Goal: Task Accomplishment & Management: Manage account settings

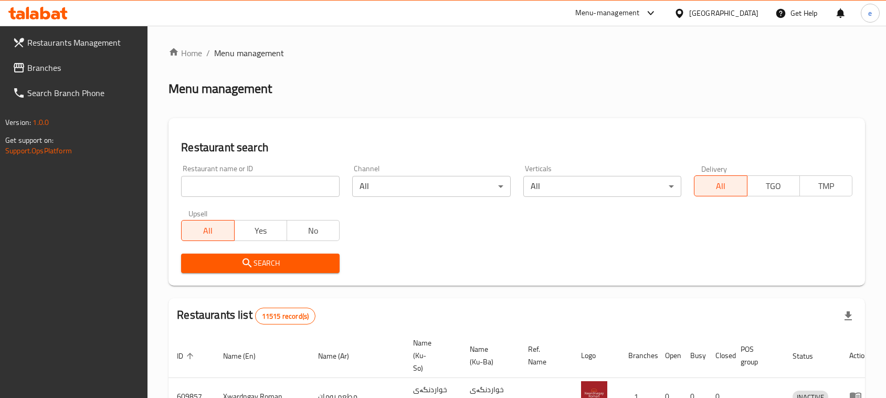
scroll to position [19, 0]
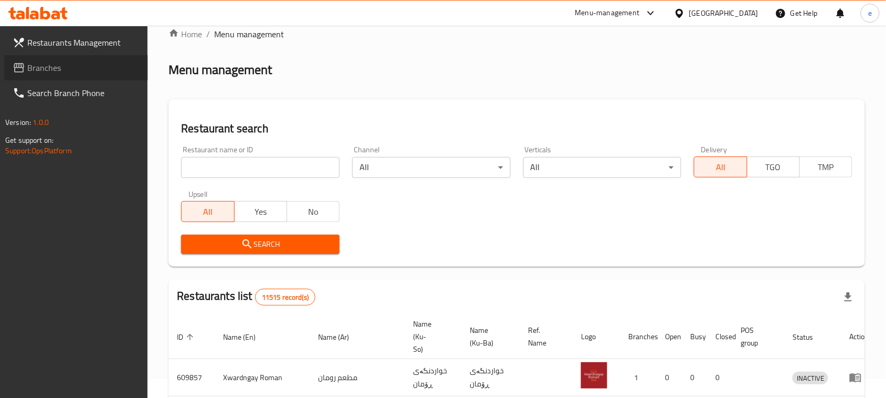
click at [66, 75] on link "Branches" at bounding box center [76, 67] width 144 height 25
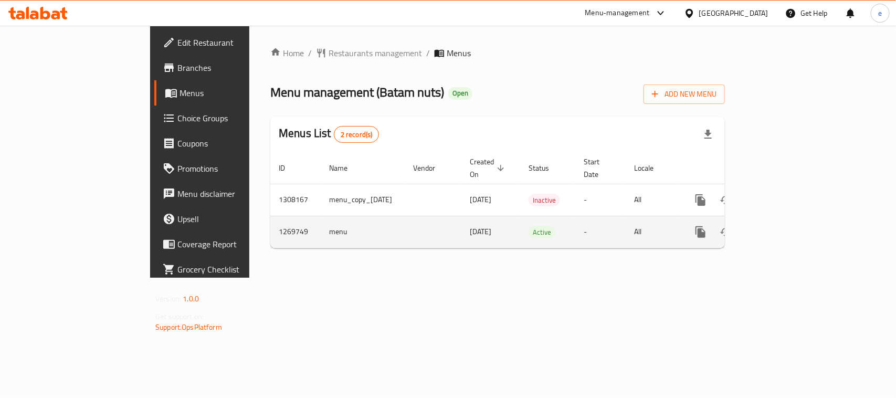
click at [789, 223] on link "enhanced table" at bounding box center [776, 231] width 25 height 25
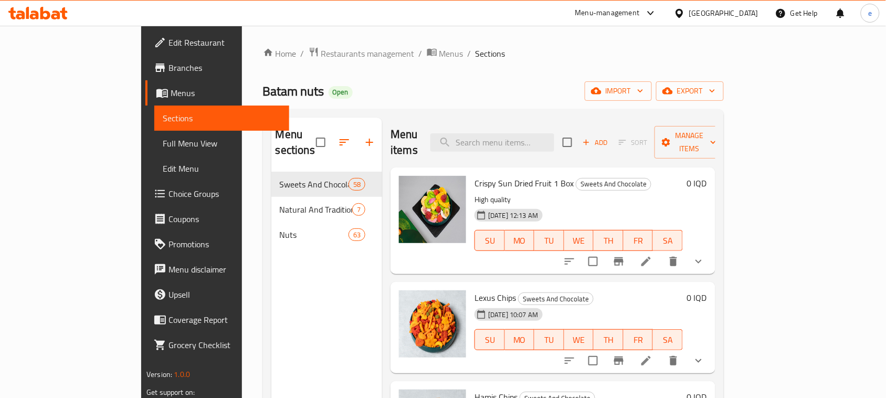
click at [163, 146] on span "Full Menu View" at bounding box center [222, 143] width 118 height 13
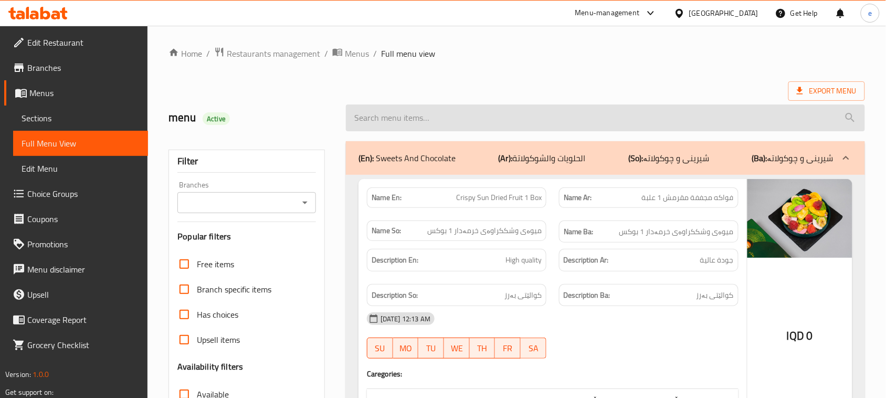
click at [465, 130] on input "search" at bounding box center [605, 117] width 519 height 27
paste input "Hazelnuts Without Shell"
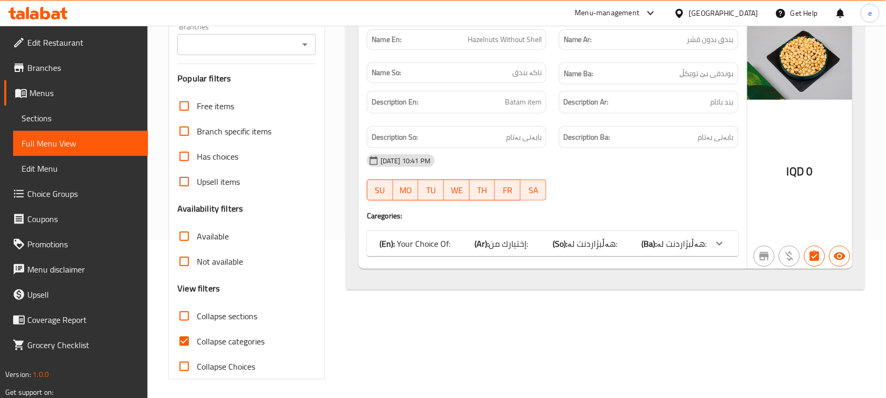
scroll to position [161, 0]
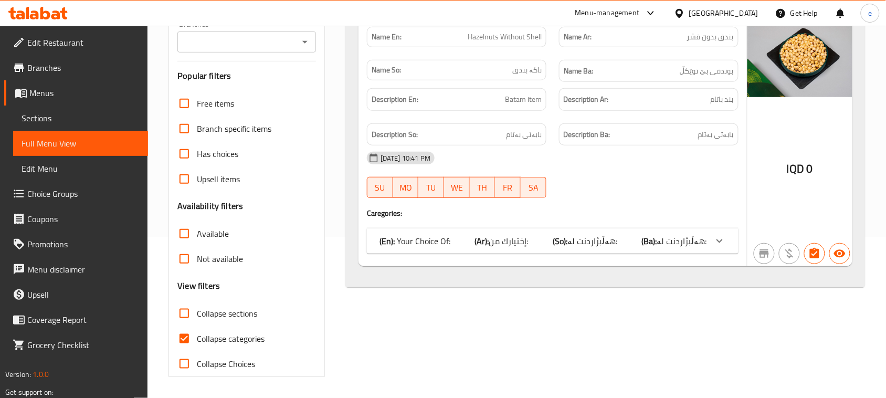
type input "Hazelnuts Without Shell"
click at [574, 243] on span "هەڵبژاردنت لە:" at bounding box center [592, 241] width 50 height 16
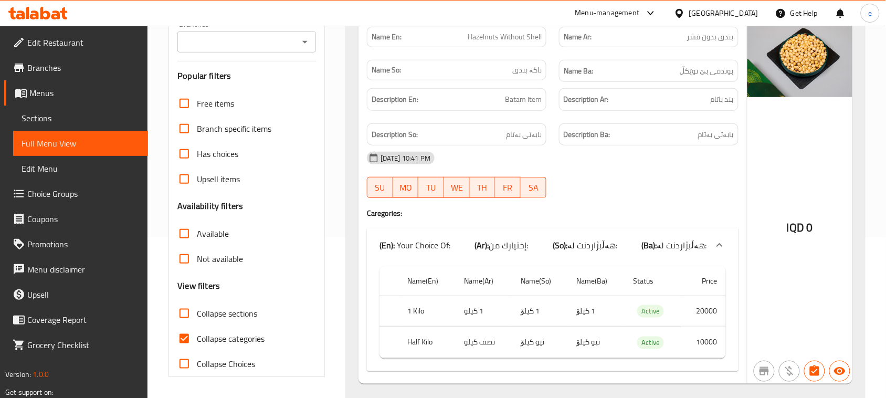
click at [307, 46] on icon "Open" at bounding box center [305, 42] width 13 height 13
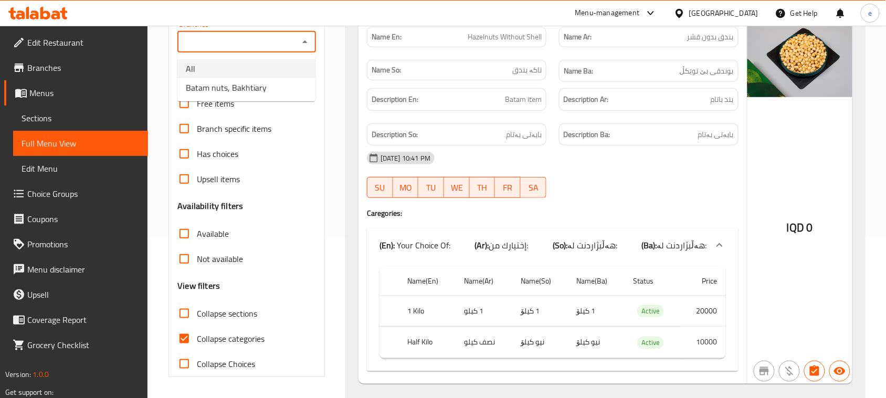
click at [277, 69] on li "All" at bounding box center [246, 68] width 138 height 19
click at [304, 43] on icon "Open" at bounding box center [304, 42] width 5 height 3
click at [285, 83] on li "Batam nuts, Bakhtiary" at bounding box center [246, 87] width 138 height 19
type input "Batam nuts, Bakhtiary"
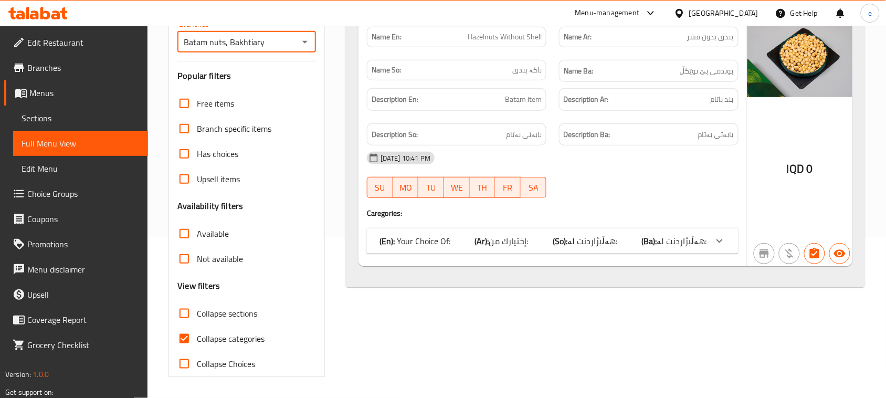
click at [614, 240] on span "هەڵبژاردنت لە:" at bounding box center [592, 241] width 50 height 16
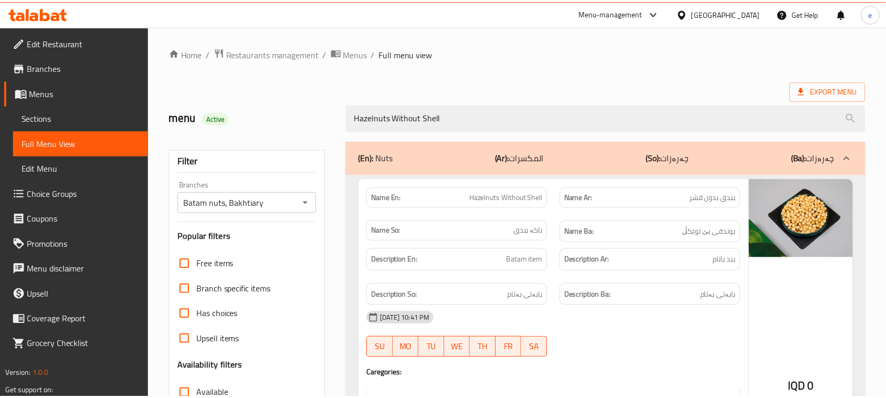
scroll to position [190, 0]
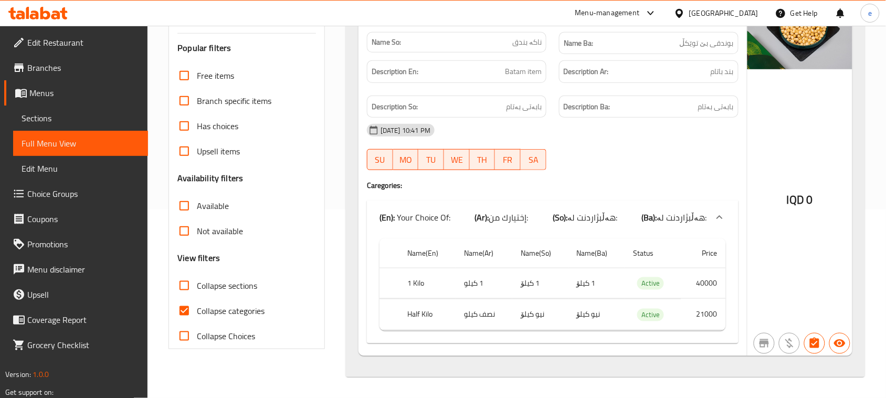
click at [63, 17] on icon at bounding box center [63, 13] width 7 height 12
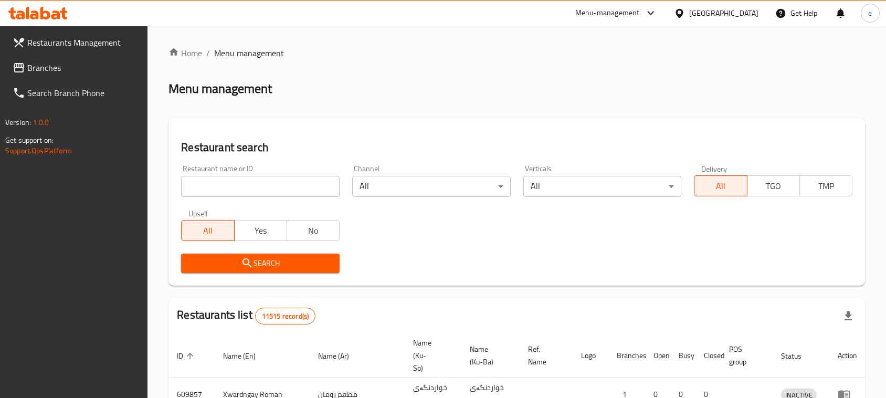
scroll to position [145, 0]
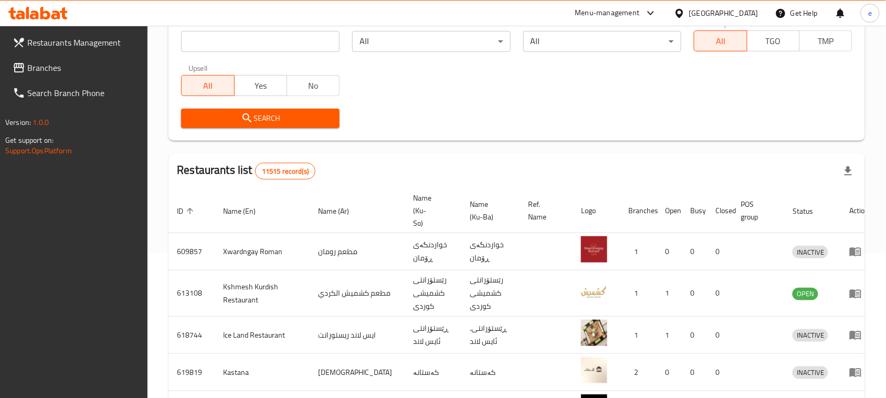
click at [54, 63] on span "Branches" at bounding box center [83, 67] width 112 height 13
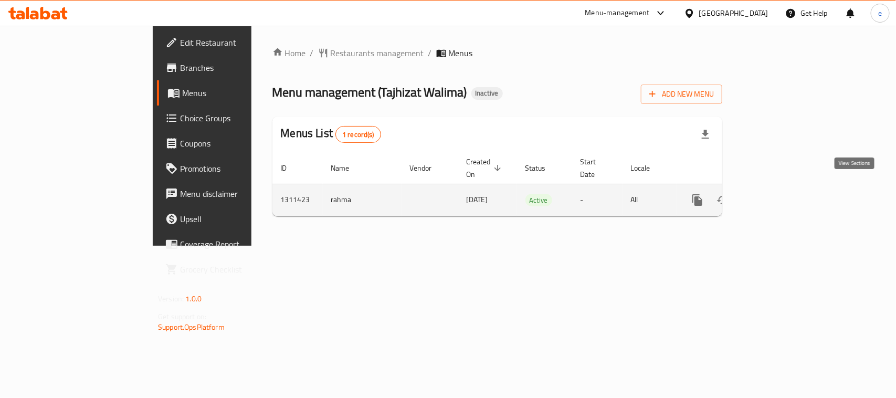
click at [786, 190] on link "enhanced table" at bounding box center [773, 199] width 25 height 25
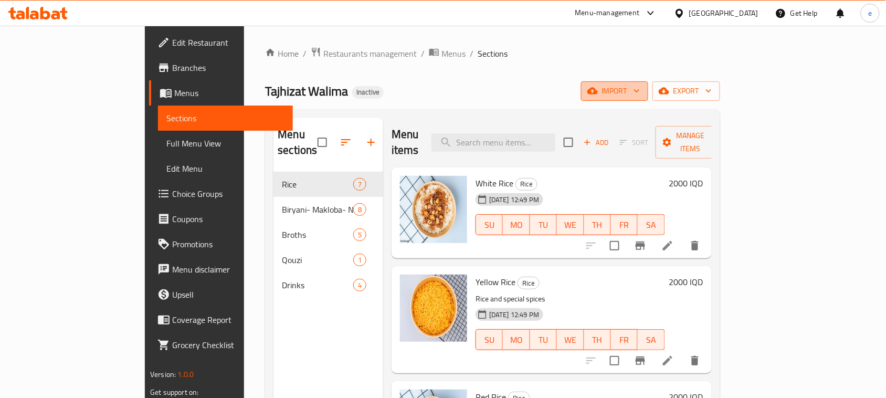
click at [640, 94] on span "import" at bounding box center [614, 91] width 50 height 13
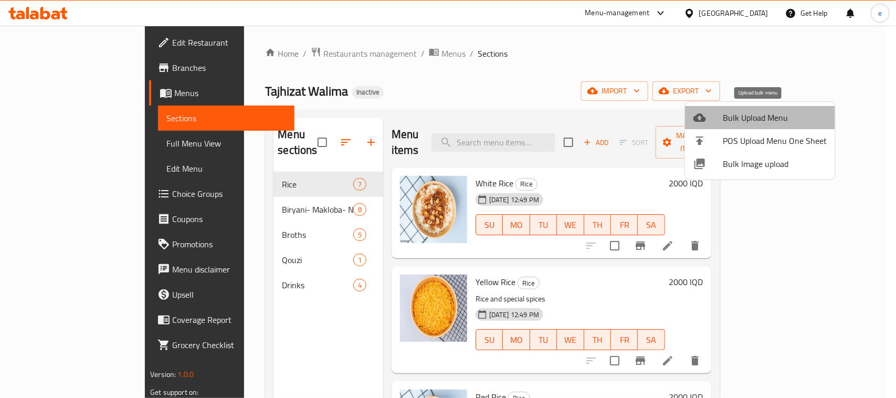
click at [762, 111] on span "Bulk Upload Menu" at bounding box center [775, 117] width 104 height 13
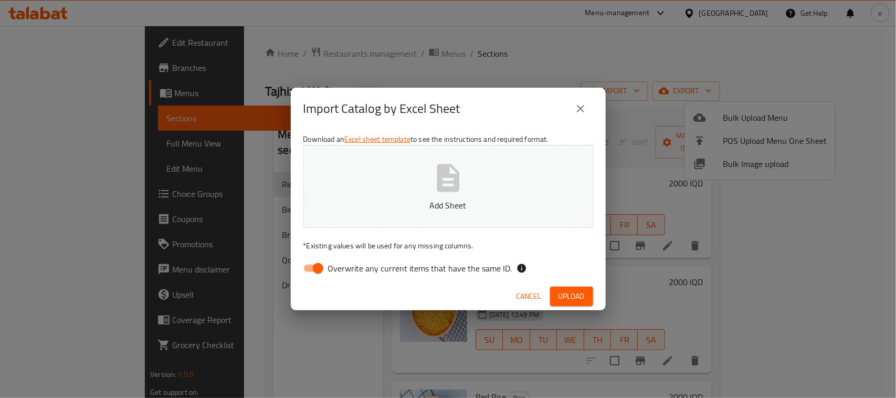
click at [302, 282] on div "Cancel Upload" at bounding box center [448, 296] width 315 height 28
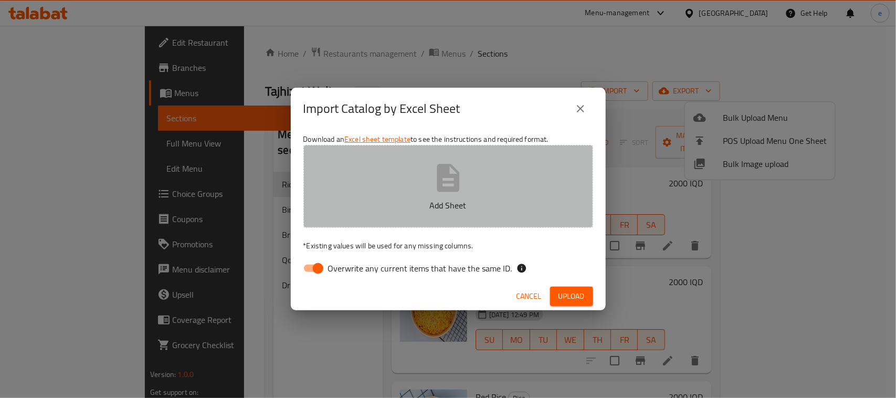
click at [355, 225] on button "Add Sheet" at bounding box center [448, 186] width 290 height 83
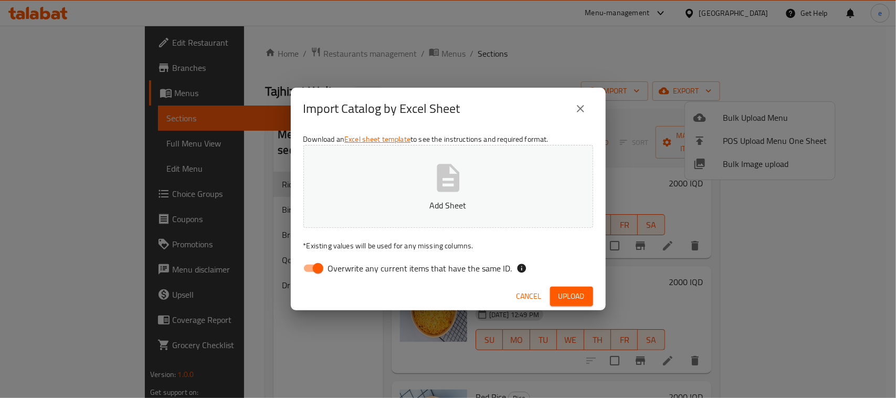
click at [319, 263] on input "Overwrite any current items that have the same ID." at bounding box center [318, 268] width 60 height 20
checkbox input "false"
click at [426, 171] on button "Add Sheet" at bounding box center [448, 186] width 290 height 83
click at [583, 294] on span "Upload" at bounding box center [572, 296] width 26 height 13
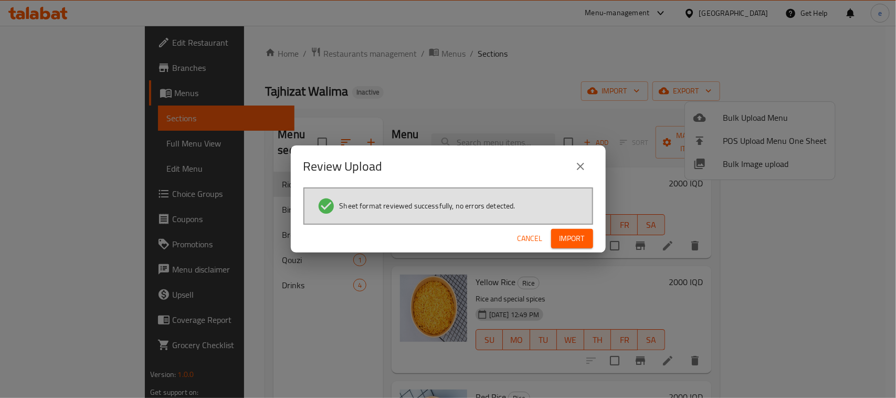
click at [567, 235] on span "Import" at bounding box center [572, 238] width 25 height 13
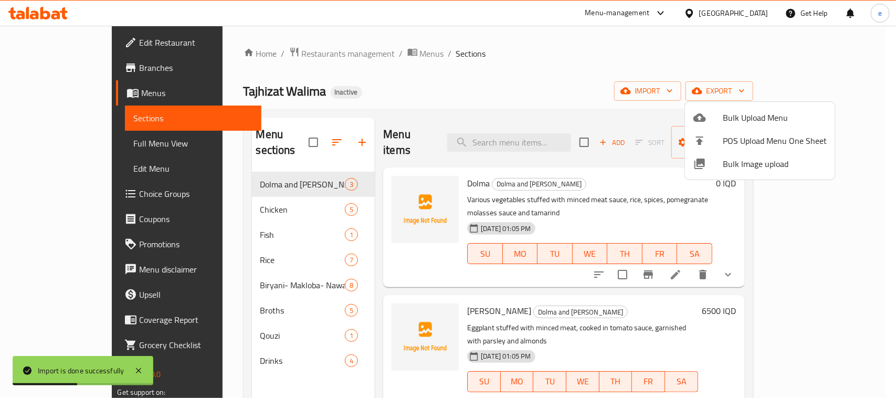
click at [89, 140] on div at bounding box center [448, 199] width 896 height 398
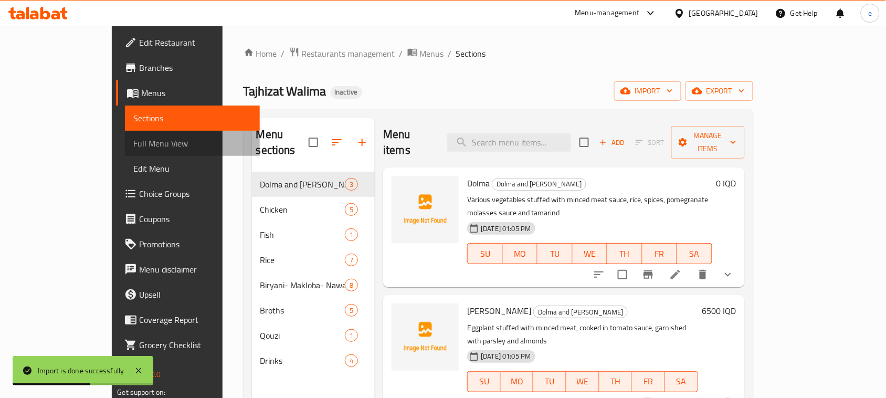
click at [133, 143] on span "Full Menu View" at bounding box center [192, 143] width 118 height 13
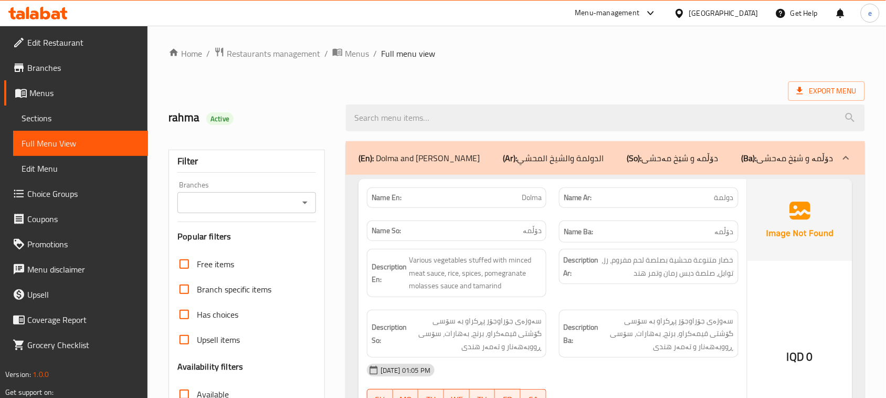
click at [306, 201] on icon "Open" at bounding box center [305, 202] width 13 height 13
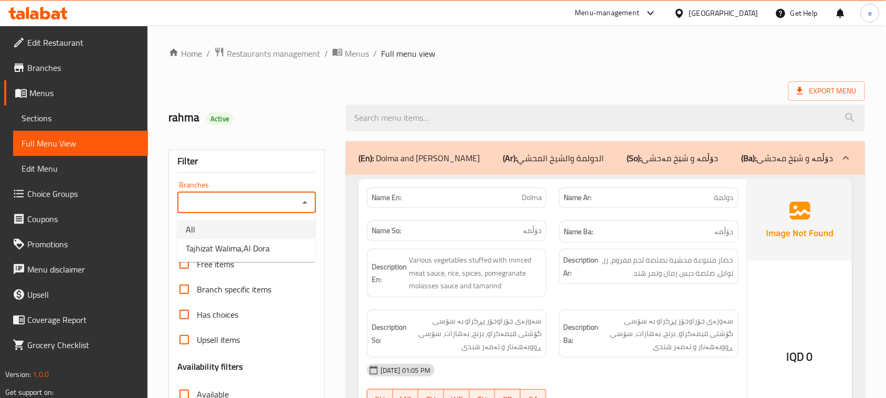
click at [273, 233] on li "All" at bounding box center [246, 229] width 138 height 19
click at [307, 208] on icon "Open" at bounding box center [305, 202] width 13 height 13
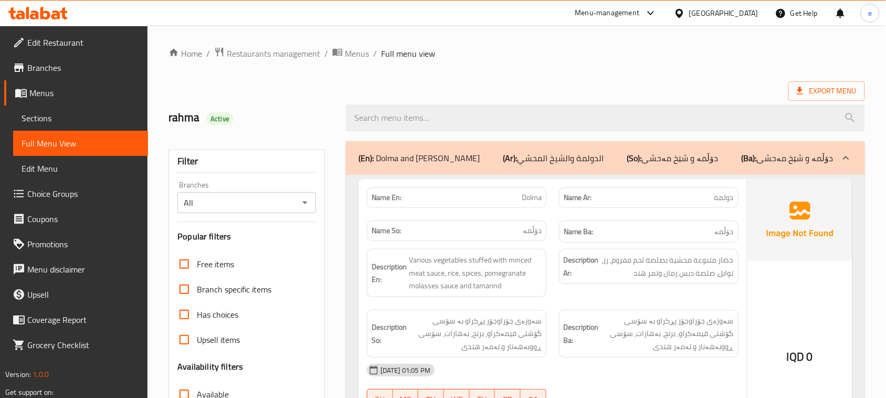
click at [271, 267] on div "Free items" at bounding box center [246, 263] width 139 height 25
click at [308, 203] on icon "Open" at bounding box center [305, 202] width 13 height 13
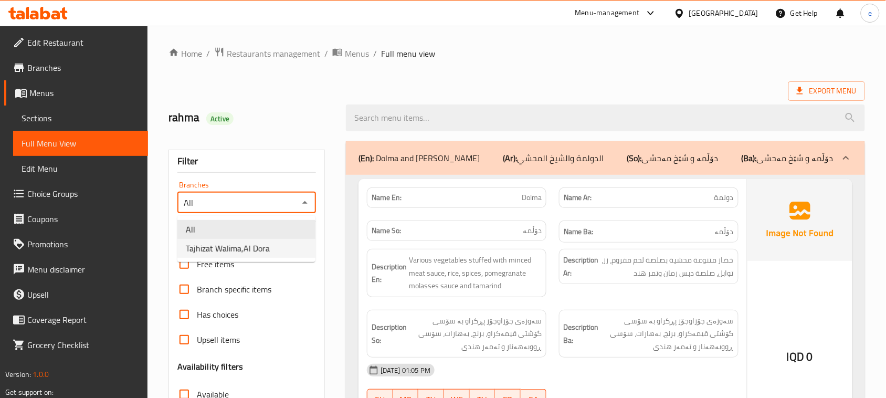
click at [281, 242] on li "Tajhizat Walima,Al Dora" at bounding box center [246, 248] width 138 height 19
type input "Tajhizat Walima,Al Dora"
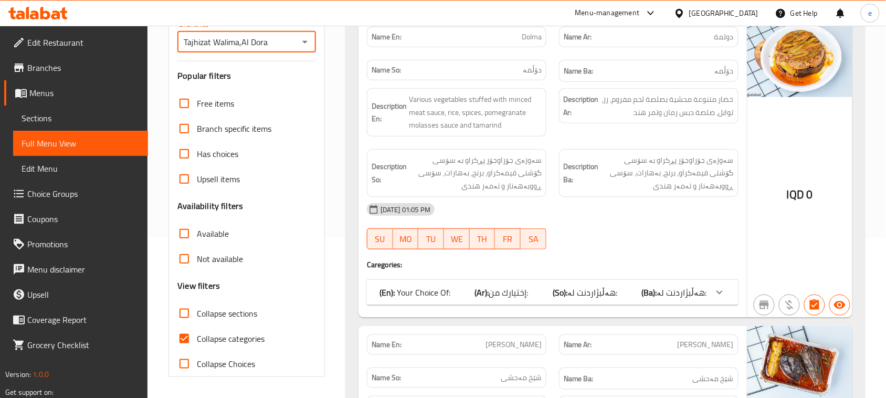
scroll to position [292, 0]
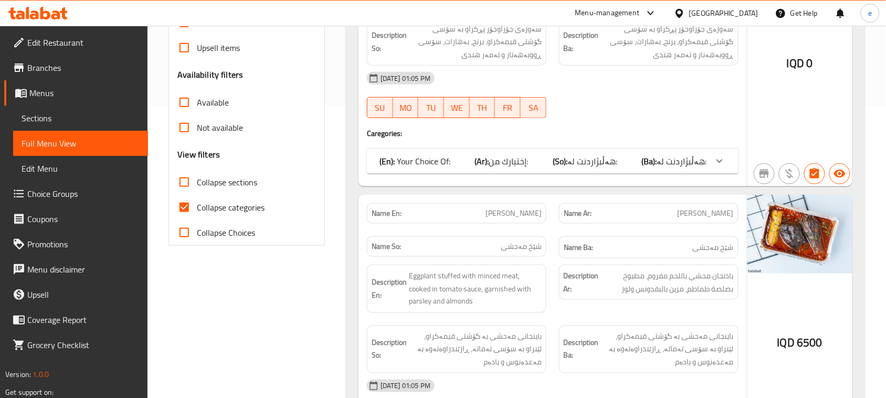
click at [197, 187] on span "Collapse sections" at bounding box center [227, 182] width 60 height 13
click at [197, 187] on input "Collapse sections" at bounding box center [184, 182] width 25 height 25
checkbox input "true"
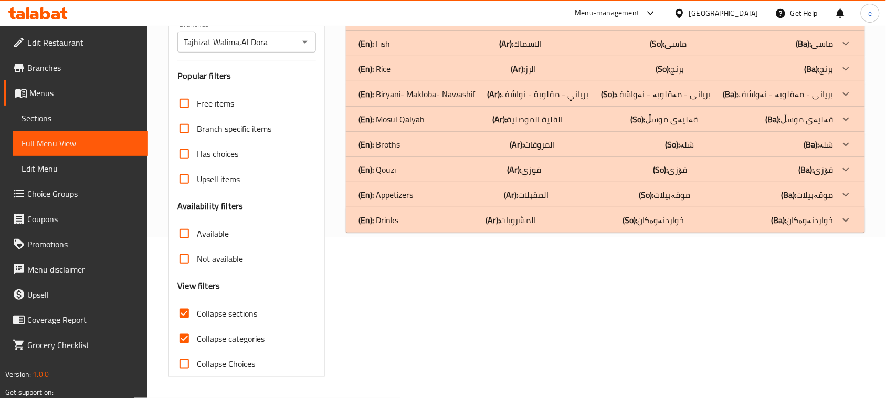
click at [189, 326] on input "Collapse categories" at bounding box center [184, 338] width 25 height 25
checkbox input "false"
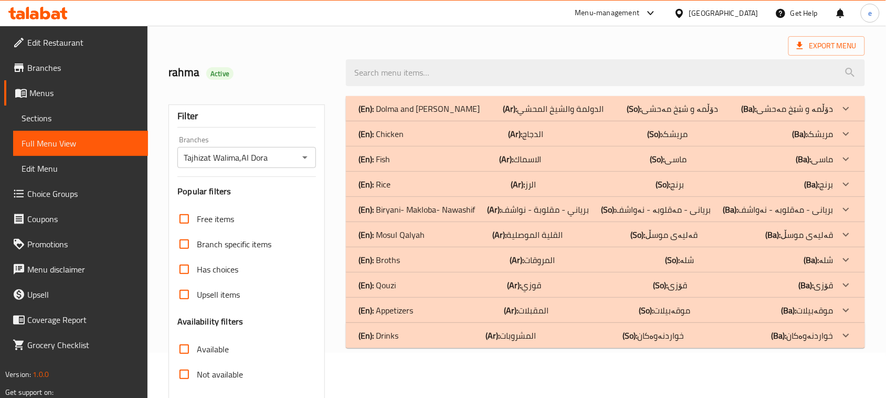
scroll to position [0, 0]
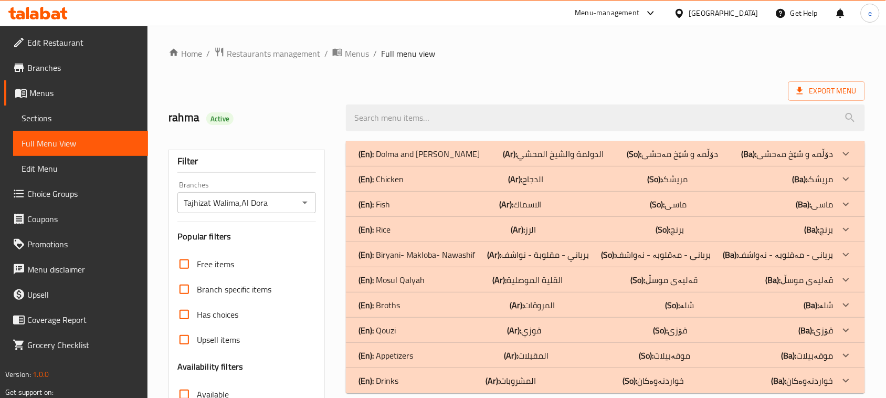
click at [405, 204] on div "(En): Fish (Ar): الاسماك (So): ماسی (Ba): ماسی" at bounding box center [596, 204] width 475 height 13
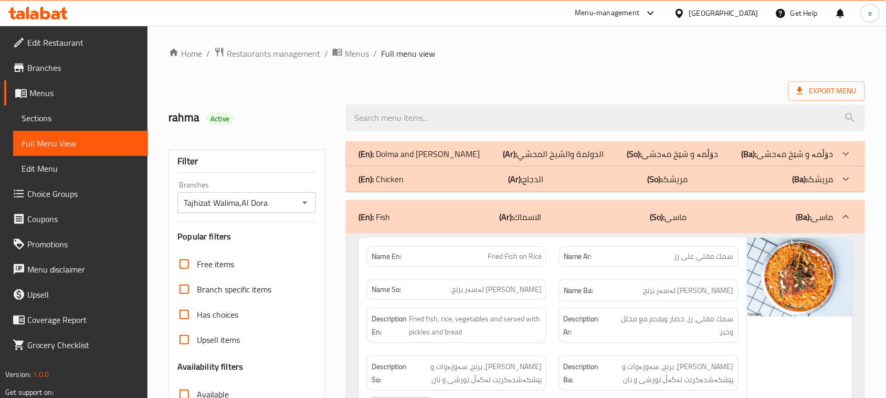
click at [407, 185] on div "(En): Chicken (Ar): الدجاج (So): مریشک (Ba): مریشک" at bounding box center [596, 179] width 475 height 13
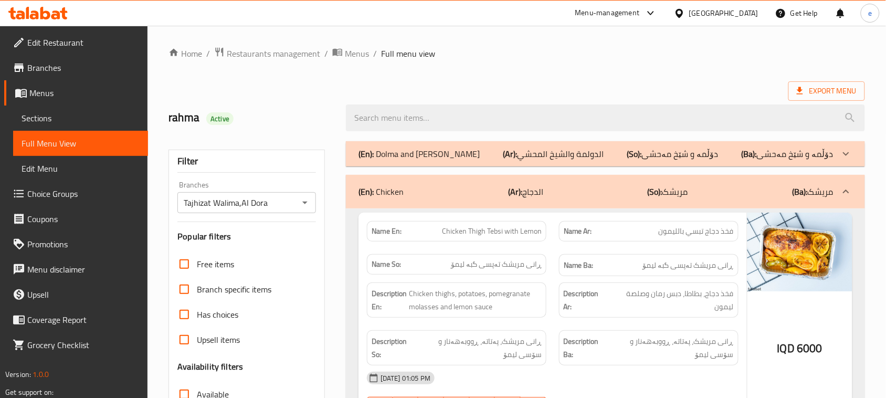
click at [422, 156] on p "(En): Dolma and Sheikh Mahshi" at bounding box center [419, 154] width 121 height 13
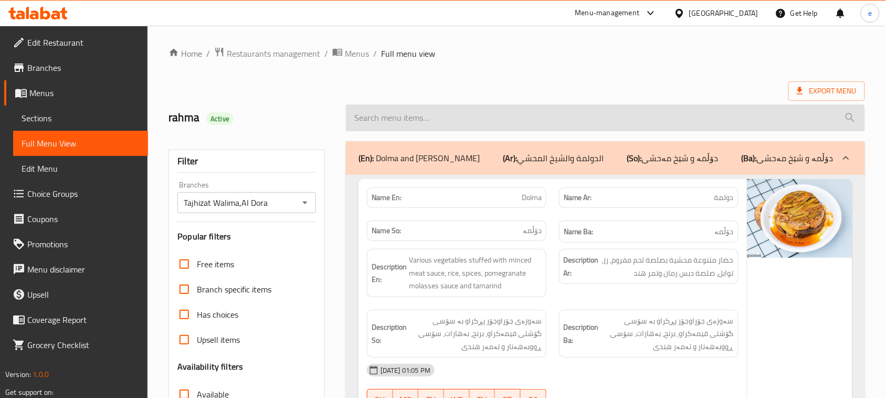
click at [380, 117] on input "search" at bounding box center [605, 117] width 519 height 27
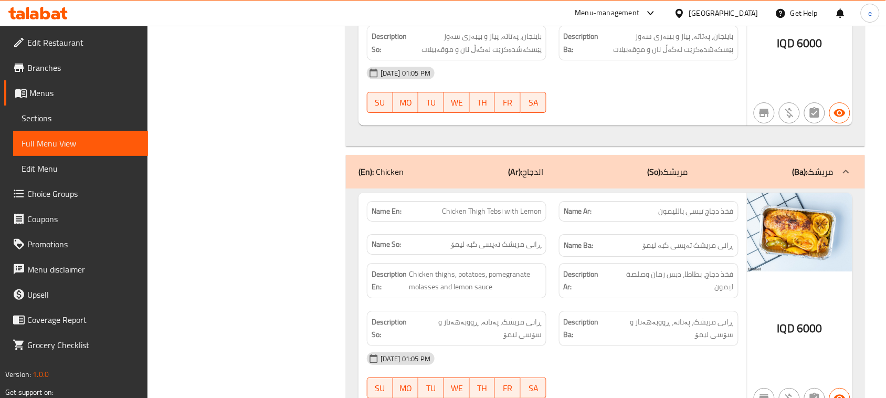
scroll to position [1050, 0]
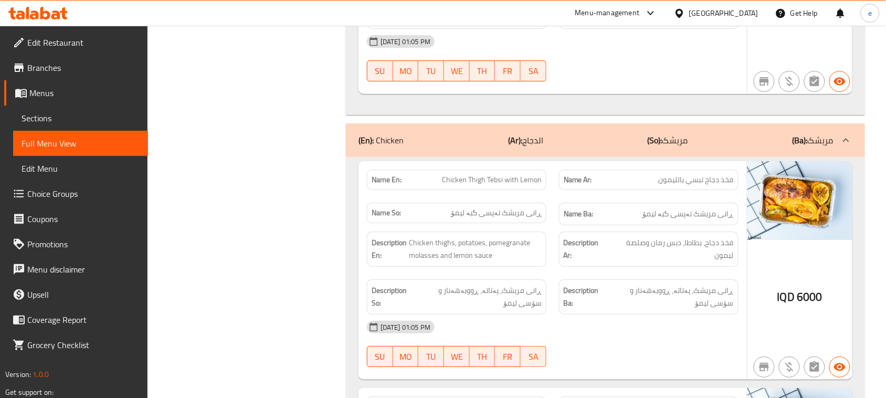
click at [510, 174] on span "Chicken Thigh Tebsi with Lemon" at bounding box center [492, 179] width 100 height 11
copy span "Chicken Thigh Tebsi with Lemon"
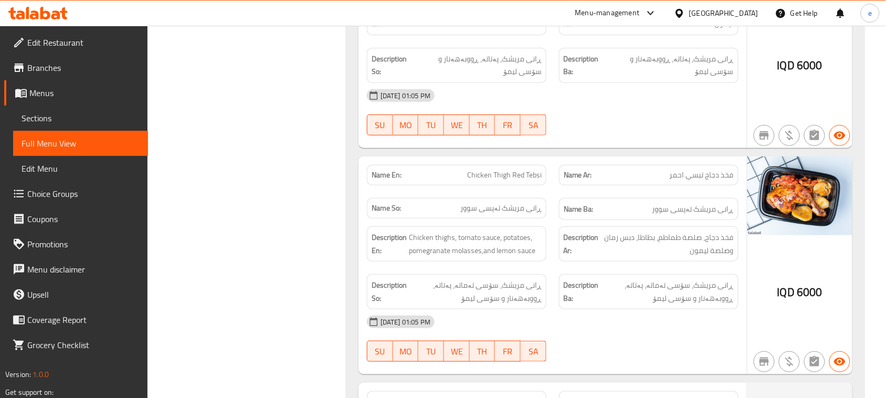
scroll to position [1312, 0]
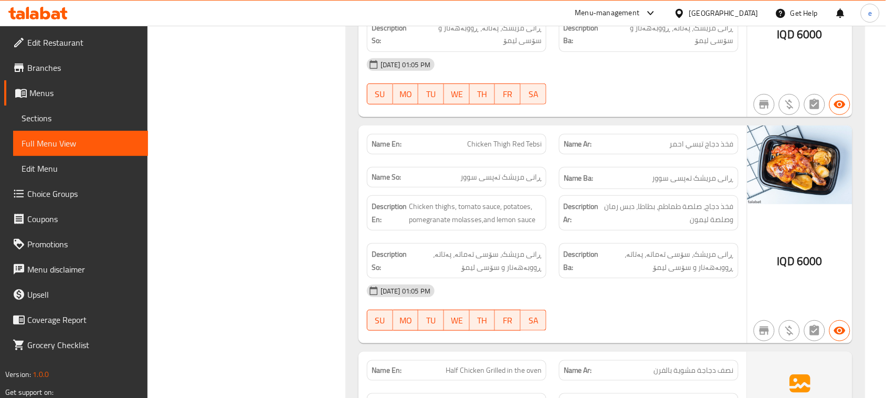
click at [506, 134] on div "Name En: Chicken Thigh Red Tebsi" at bounding box center [457, 144] width 180 height 20
click at [507, 139] on span "Chicken Thigh Red Tebsi" at bounding box center [504, 144] width 75 height 11
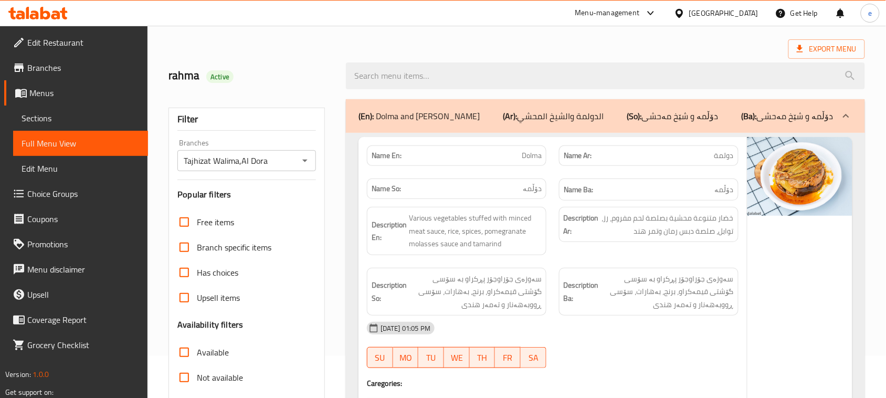
scroll to position [0, 0]
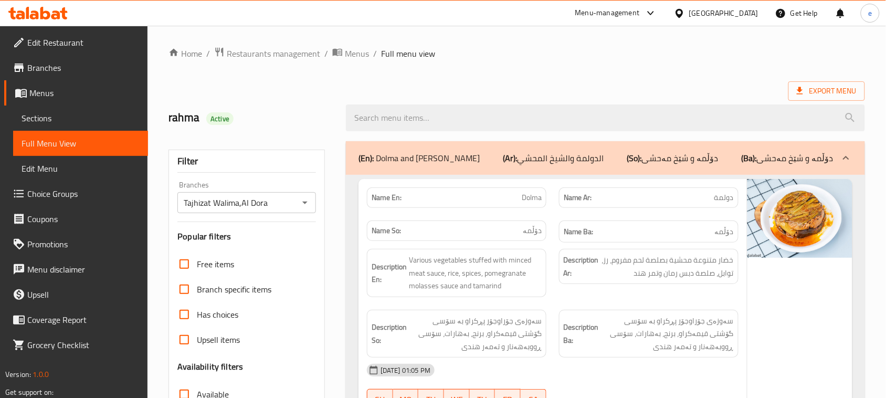
click at [305, 205] on icon "Open" at bounding box center [305, 202] width 13 height 13
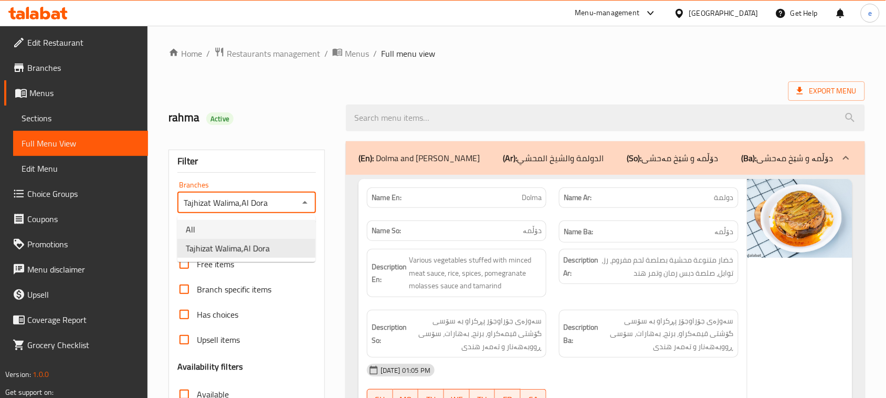
click at [233, 231] on li "All" at bounding box center [246, 229] width 138 height 19
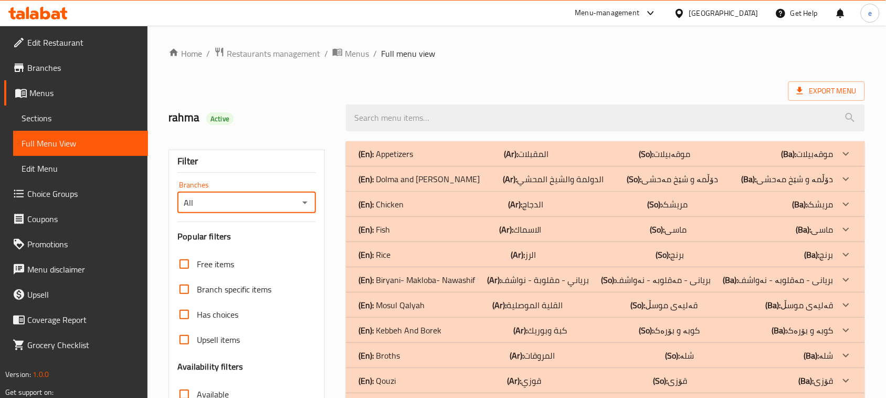
click at [306, 205] on icon "Open" at bounding box center [305, 202] width 13 height 13
click at [263, 247] on span "Tajhizat Walima,Al Dora" at bounding box center [228, 248] width 84 height 13
type input "Tajhizat Walima,Al Dora"
click at [389, 232] on p "(En): Fish" at bounding box center [374, 229] width 31 height 13
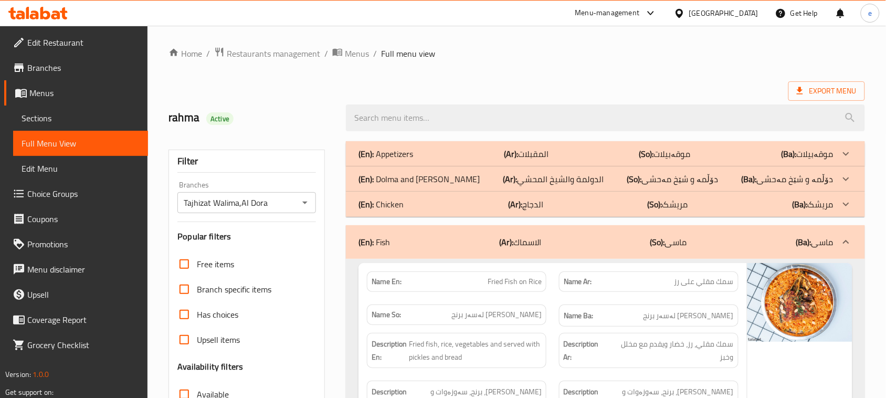
click at [398, 210] on p "(En): Chicken" at bounding box center [381, 204] width 45 height 13
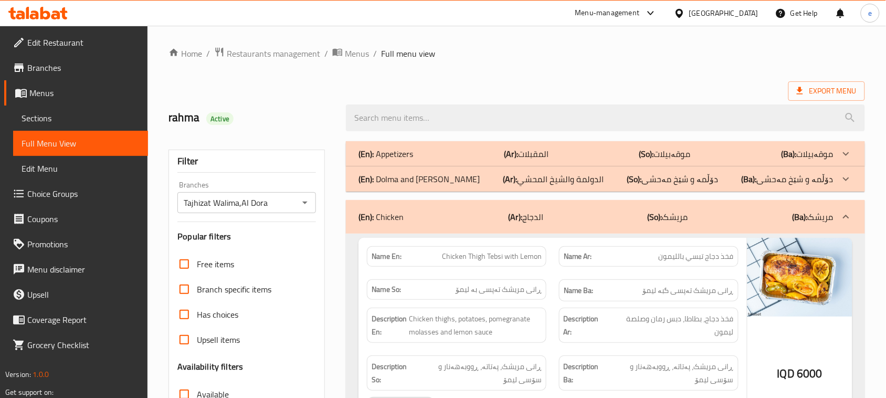
click at [412, 182] on p "(En): Dolma and Sheikh Mahshi" at bounding box center [419, 179] width 121 height 13
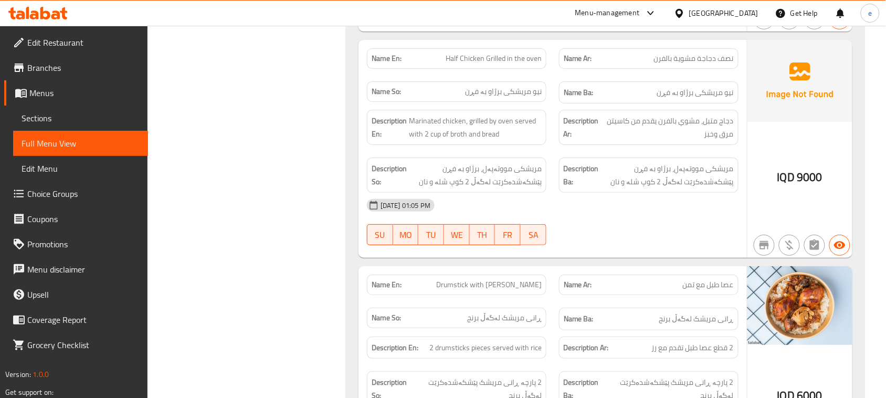
scroll to position [1032, 0]
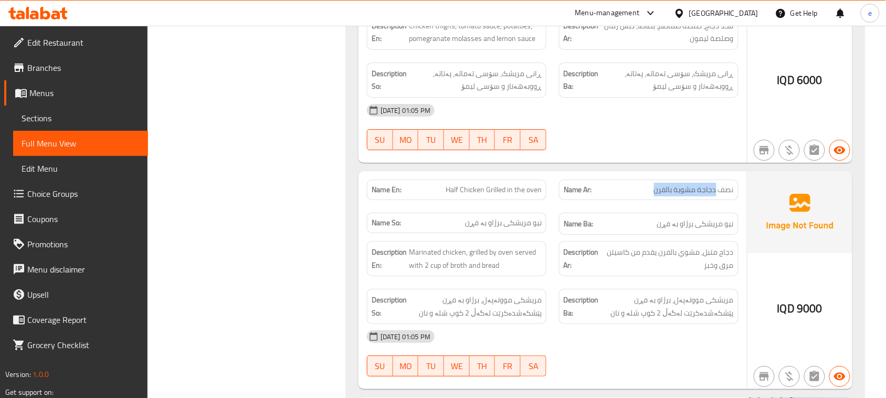
drag, startPoint x: 656, startPoint y: 195, endPoint x: 717, endPoint y: 193, distance: 60.4
click at [717, 193] on span "نصف دجاجة مشوية بالفرن" at bounding box center [694, 189] width 80 height 11
copy span "دجاجة مشوية بالفرن"
click at [570, 335] on div "13-09-2025 01:05 PM" at bounding box center [553, 336] width 384 height 25
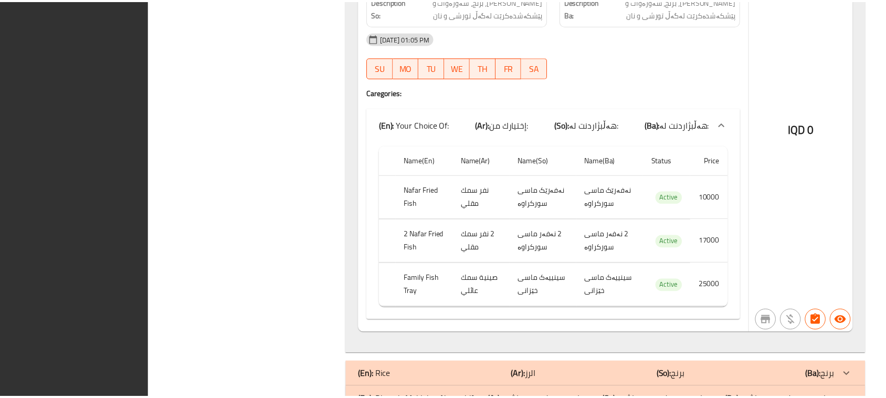
scroll to position [2200, 0]
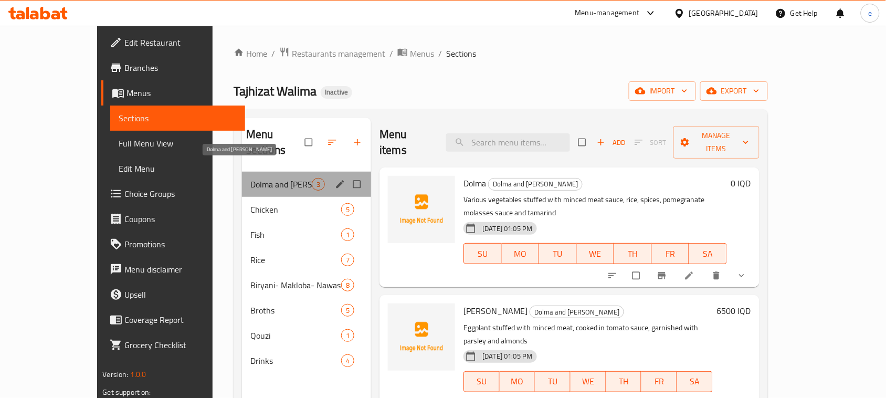
click at [252, 178] on span "Dolma and [PERSON_NAME]" at bounding box center [280, 184] width 61 height 13
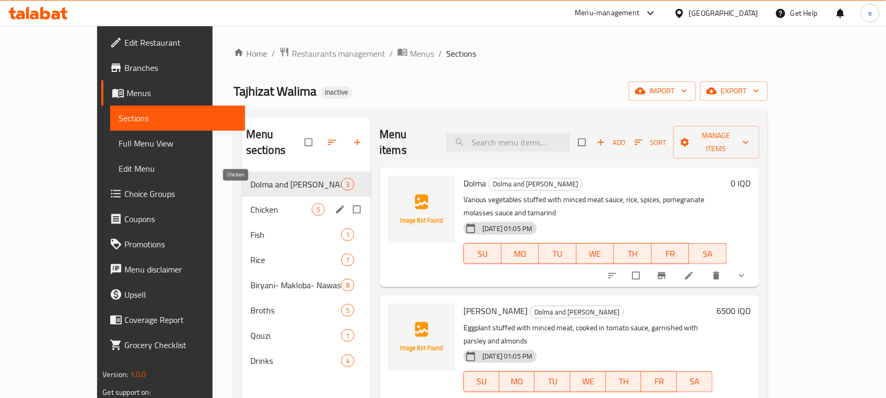
click at [250, 203] on span "Chicken" at bounding box center [280, 209] width 61 height 13
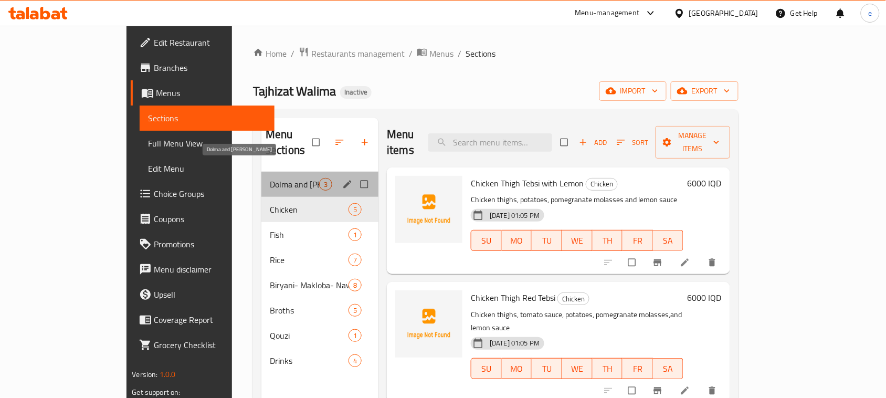
click at [270, 178] on span "Dolma and Sheikh Mahshi" at bounding box center [294, 184] width 49 height 13
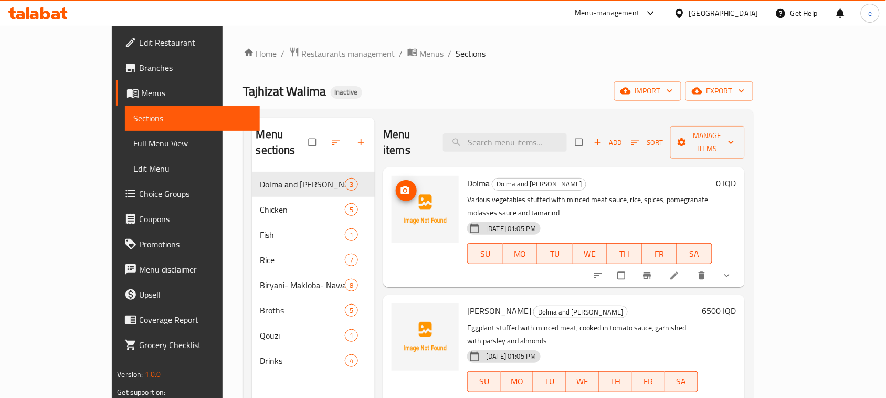
click at [400, 185] on icon "upload picture" at bounding box center [405, 190] width 10 height 10
click at [404, 189] on circle "upload picture" at bounding box center [405, 190] width 3 height 3
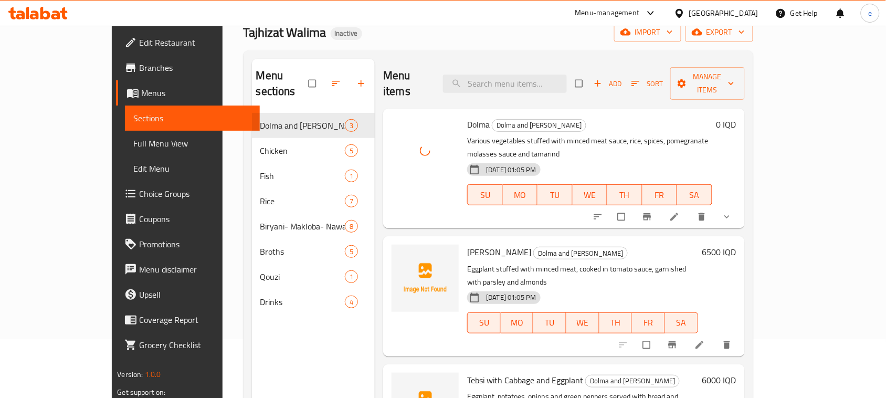
scroll to position [131, 0]
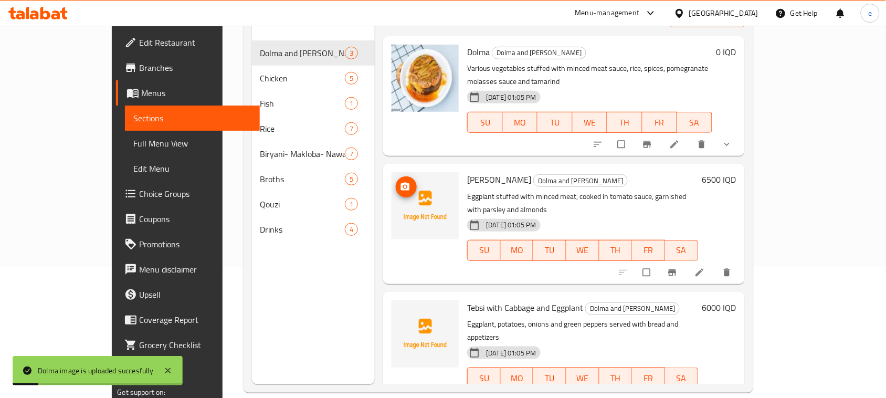
click at [400, 182] on icon "upload picture" at bounding box center [405, 187] width 10 height 10
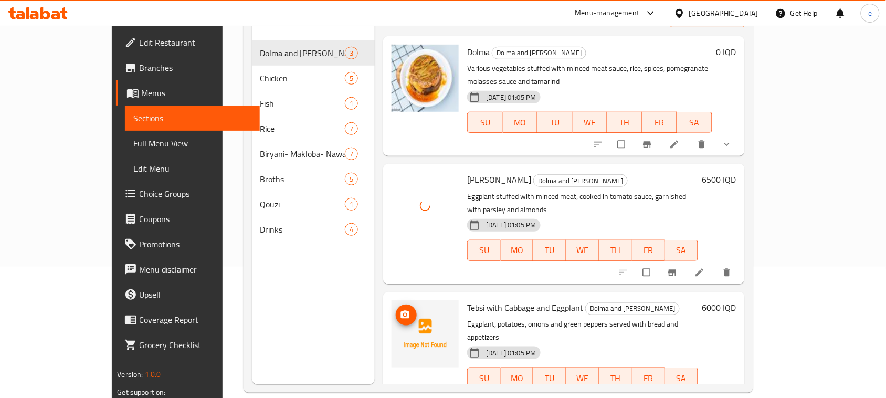
click at [396, 304] on button "upload picture" at bounding box center [406, 314] width 21 height 21
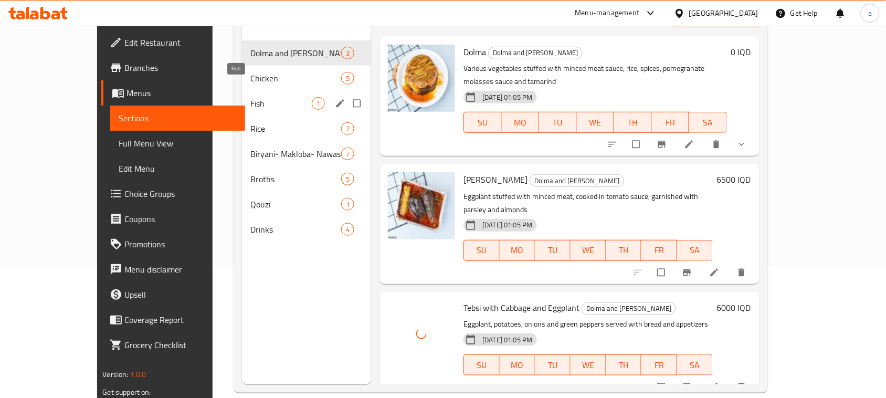
click at [250, 97] on span "Fish" at bounding box center [280, 103] width 61 height 13
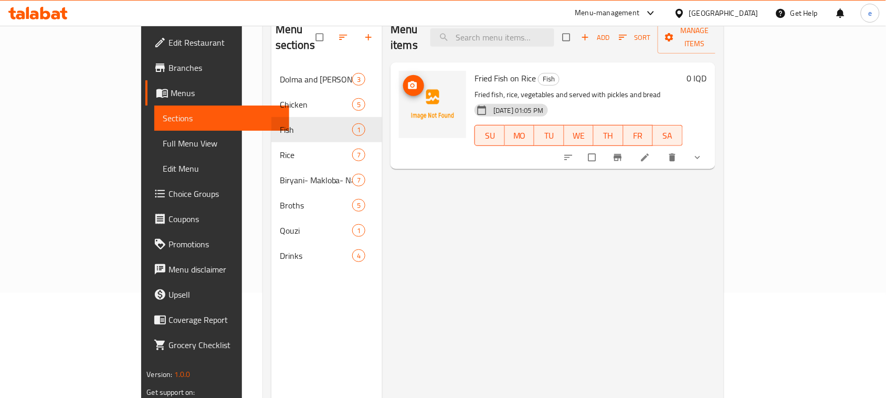
scroll to position [16, 0]
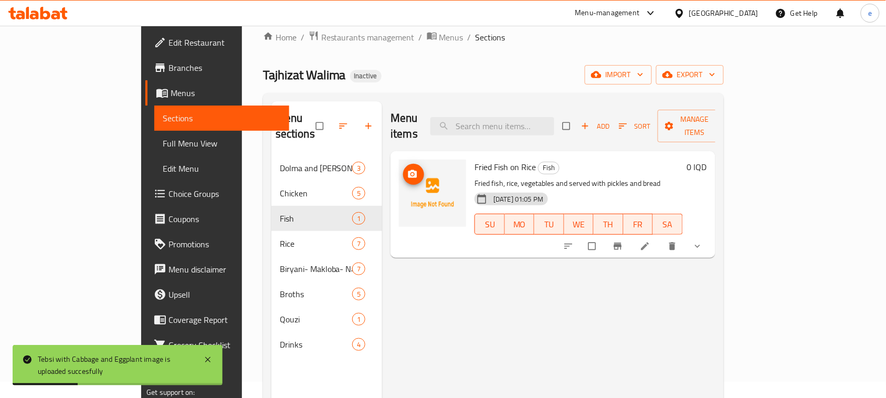
click at [403, 169] on span "upload picture" at bounding box center [413, 174] width 21 height 10
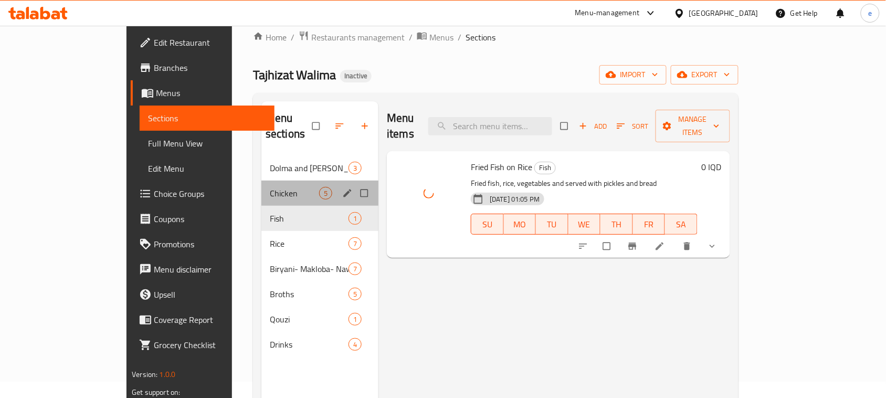
click at [261, 186] on div "Chicken 5" at bounding box center [319, 193] width 117 height 25
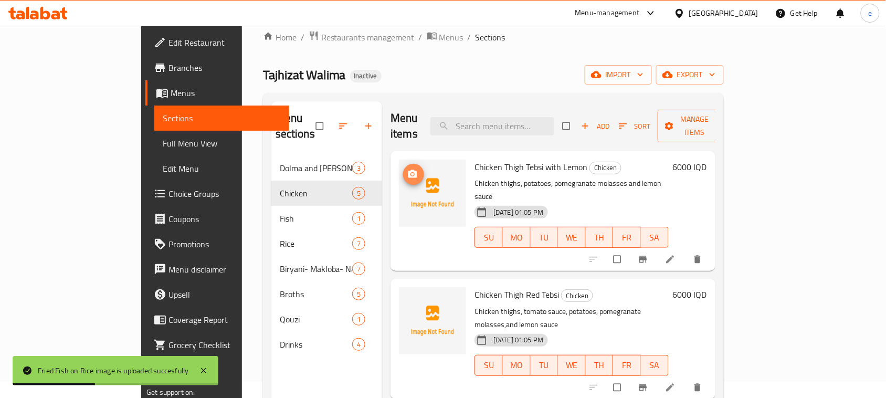
click at [407, 169] on icon "upload picture" at bounding box center [412, 174] width 10 height 10
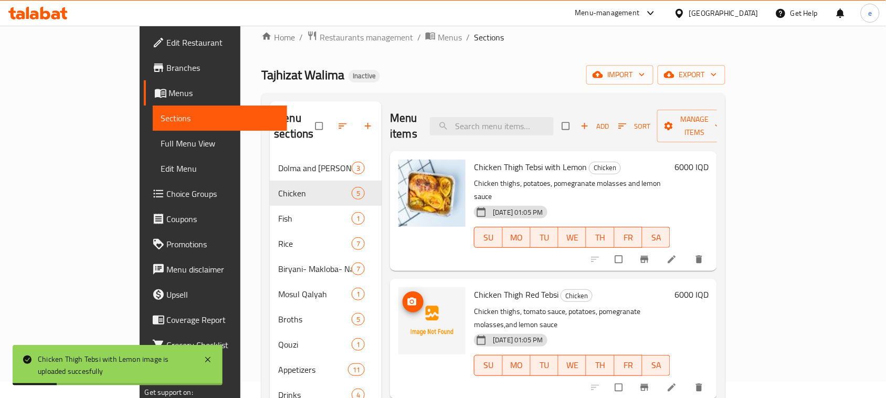
click at [411, 301] on circle "upload picture" at bounding box center [412, 302] width 3 height 3
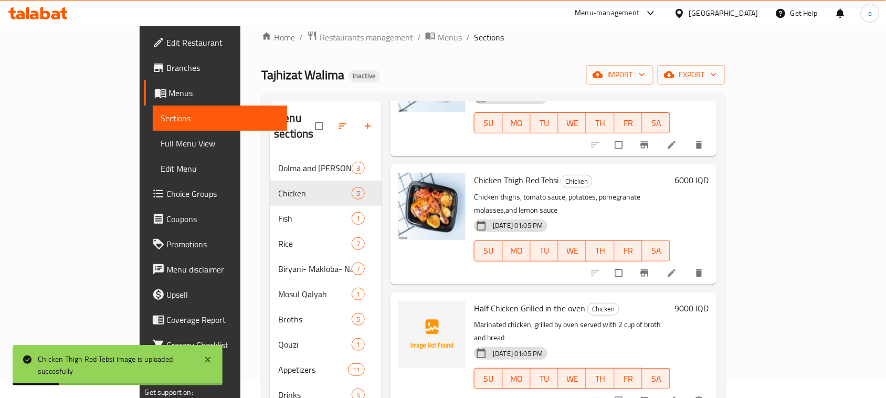
scroll to position [131, 0]
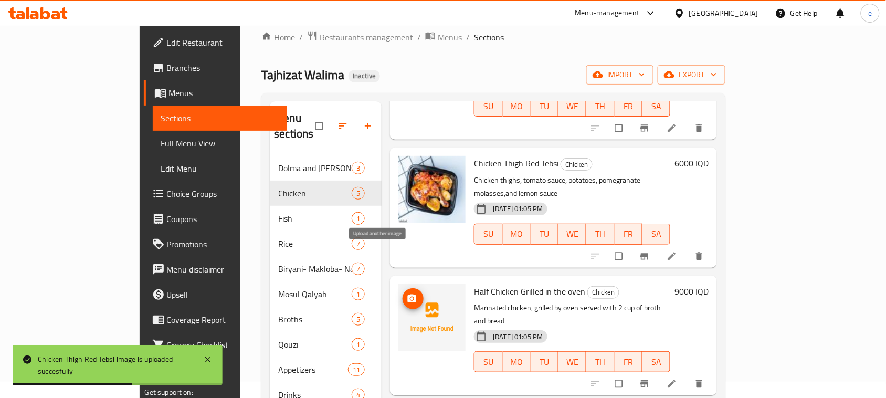
click at [407, 293] on icon "upload picture" at bounding box center [412, 298] width 10 height 10
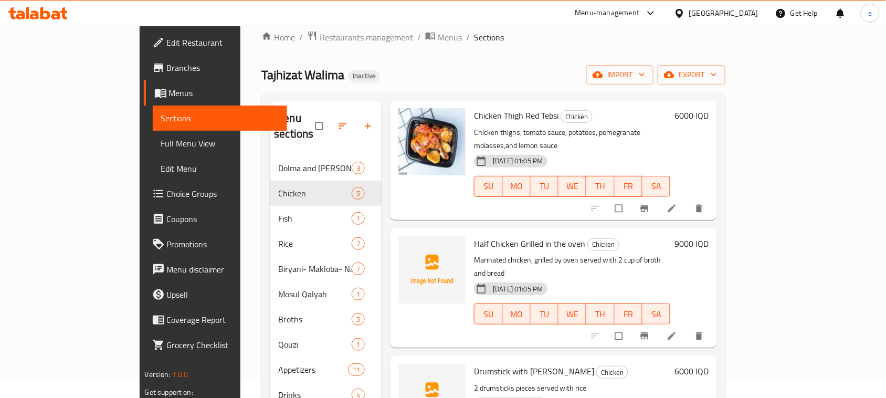
scroll to position [201, 0]
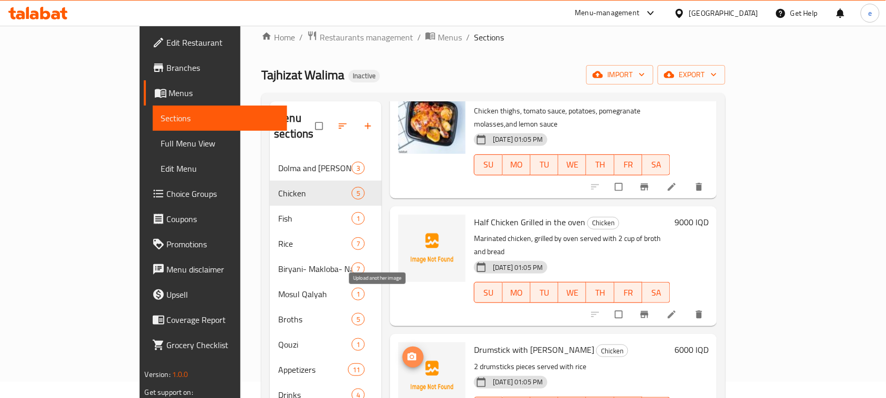
click at [407, 352] on icon "upload picture" at bounding box center [412, 357] width 10 height 10
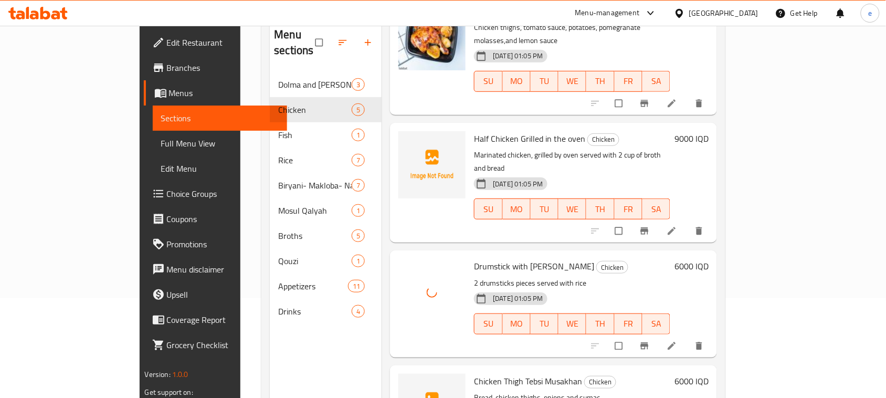
scroll to position [148, 0]
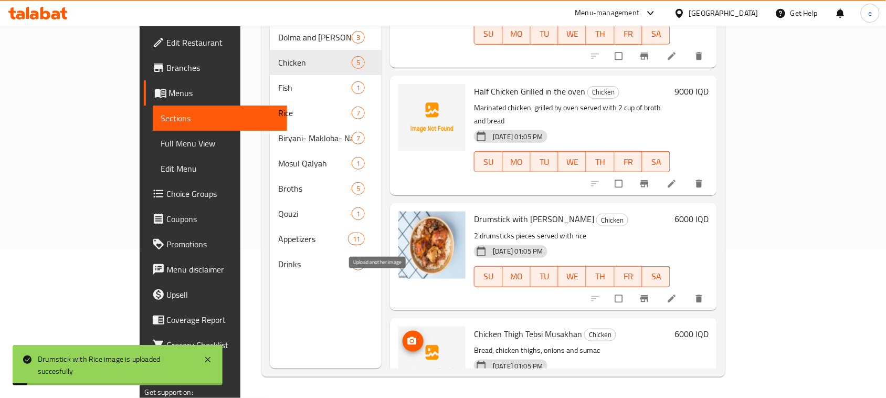
click at [403, 336] on span "upload picture" at bounding box center [413, 341] width 21 height 10
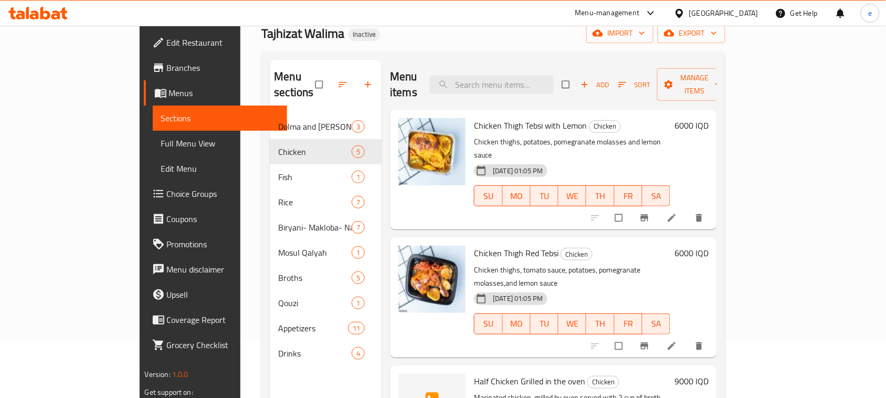
scroll to position [0, 0]
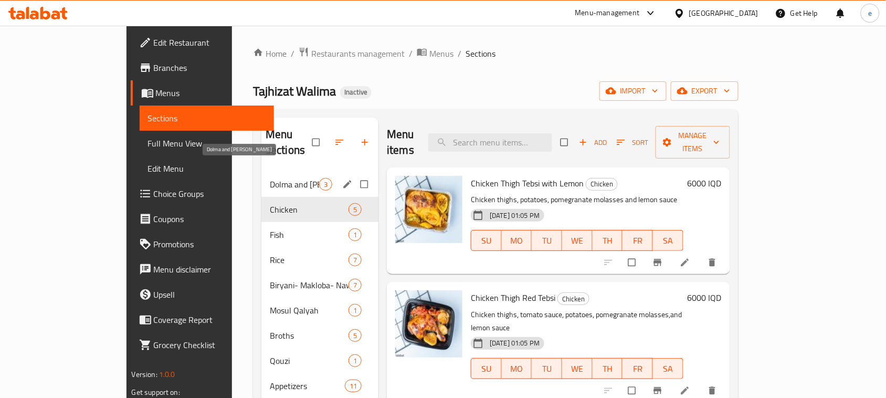
click at [270, 178] on span "Dolma and Sheikh Mahshi" at bounding box center [294, 184] width 49 height 13
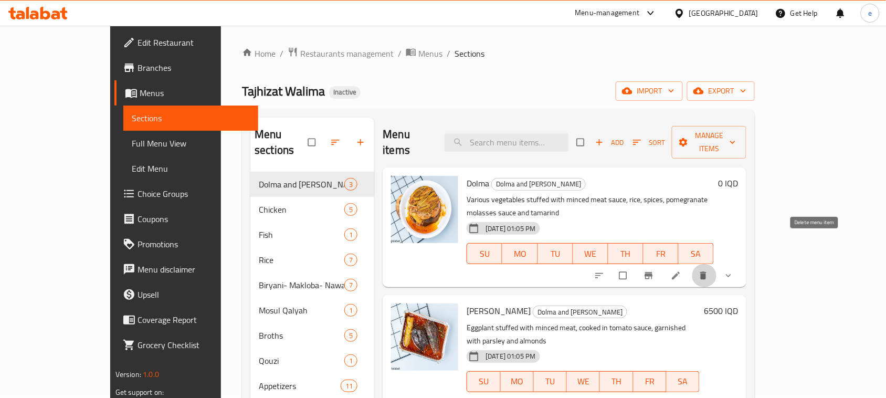
click at [709, 270] on icon "delete" at bounding box center [703, 275] width 10 height 10
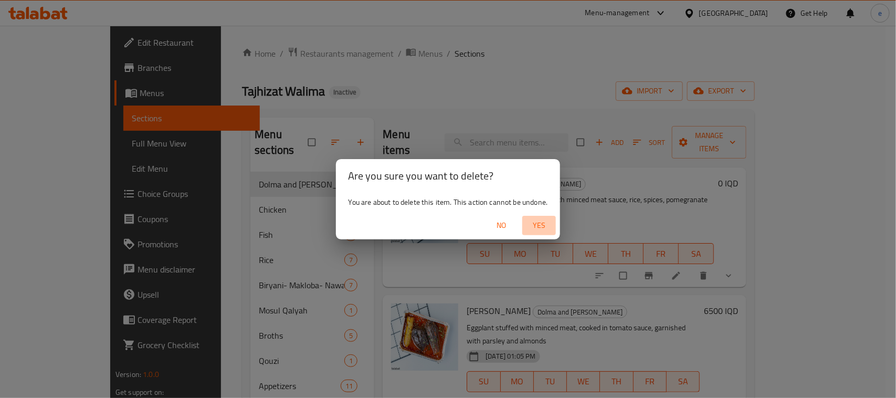
click at [537, 229] on span "Yes" at bounding box center [538, 225] width 25 height 13
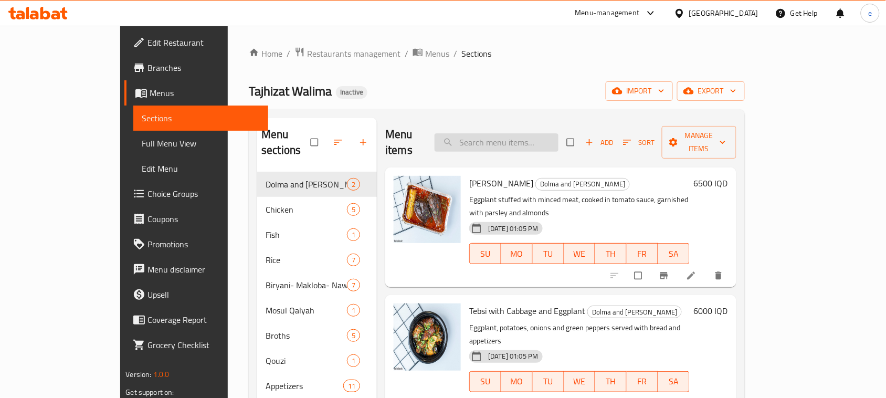
click at [547, 133] on input "search" at bounding box center [497, 142] width 124 height 18
paste input "Chicken Thigh Tebsi with Lemon"
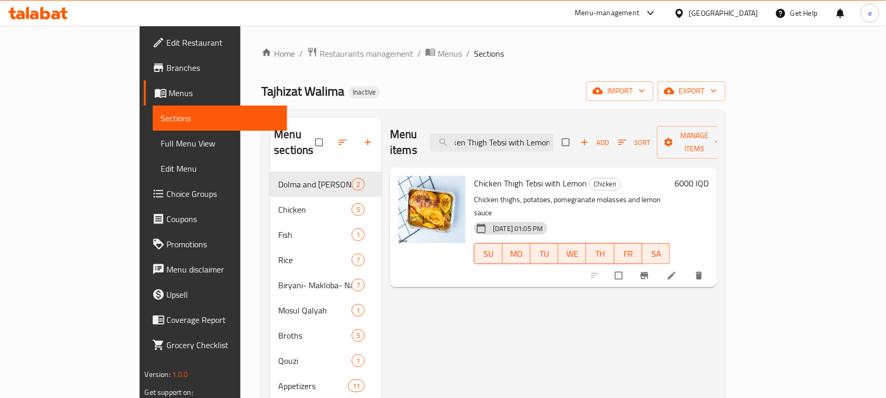
type input "Chicken Thigh Tebsi with Lemon"
click at [677, 270] on icon at bounding box center [672, 275] width 10 height 10
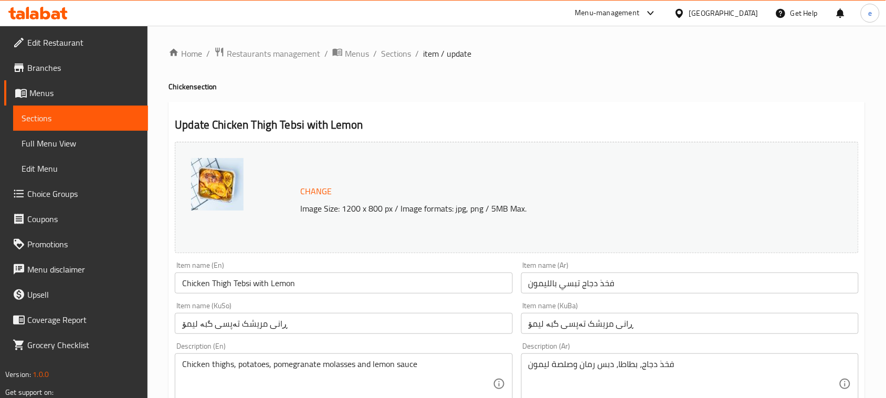
scroll to position [131, 0]
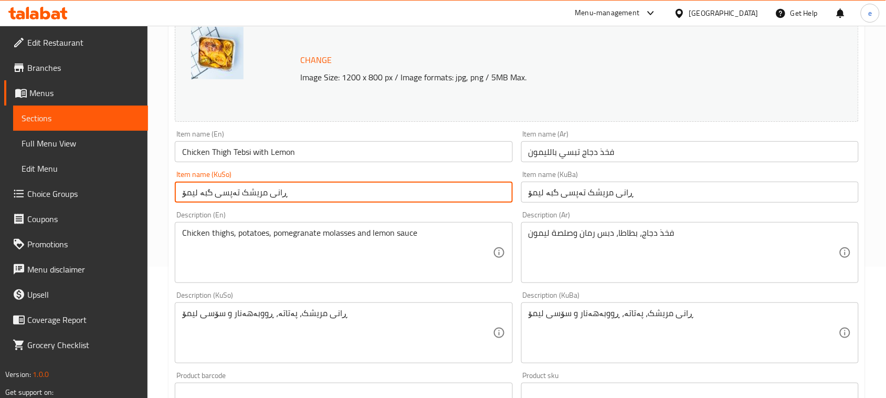
click at [346, 189] on input "ڕانی مریشک تەپسی گبە لیمۆ" at bounding box center [344, 192] width 338 height 21
click at [427, 193] on input "ڕانی مریشک تەپسی گبە لیمۆ" at bounding box center [344, 192] width 338 height 21
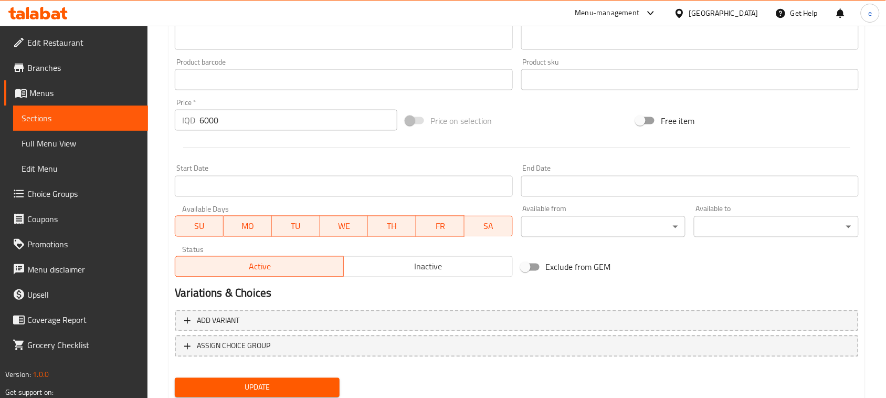
scroll to position [478, 0]
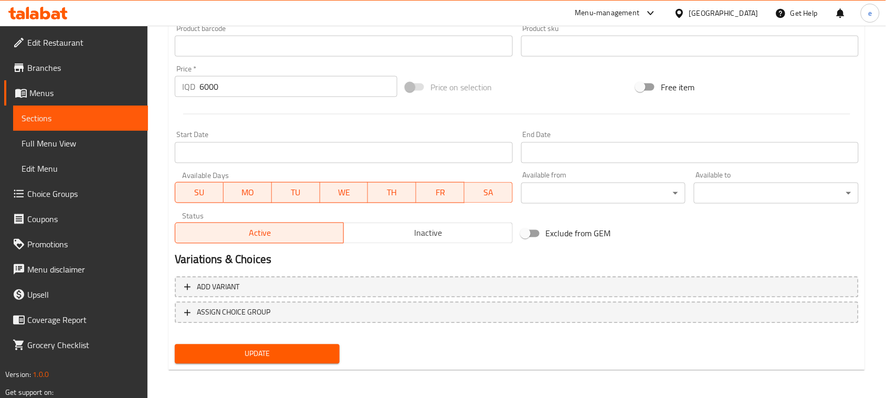
type input "ڕانی مریشک تەپسی بە لیمۆ"
click at [273, 355] on span "Update" at bounding box center [257, 353] width 148 height 13
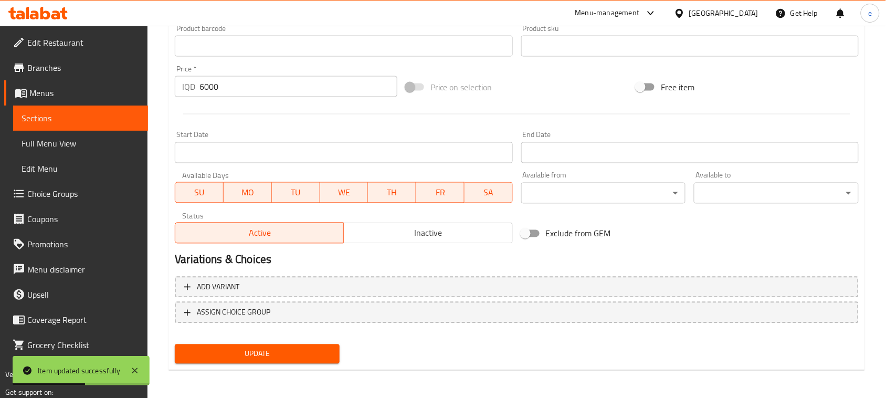
click at [117, 117] on span "Sections" at bounding box center [81, 118] width 118 height 13
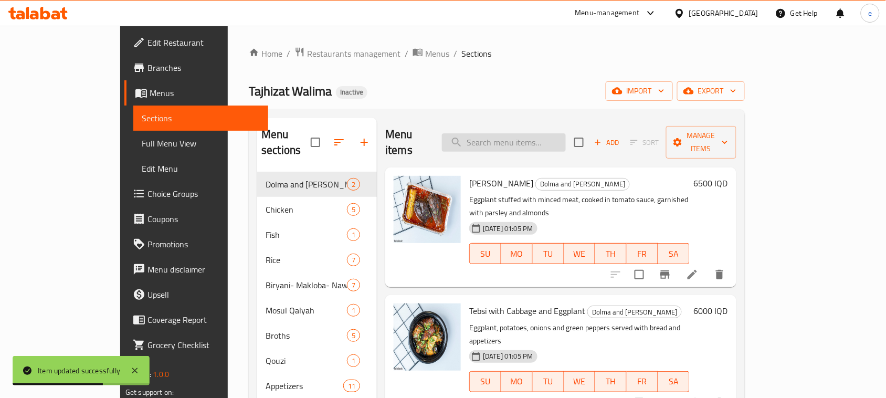
click at [552, 143] on input "search" at bounding box center [504, 142] width 124 height 18
paste input "Chicken Thigh Red Tebsi"
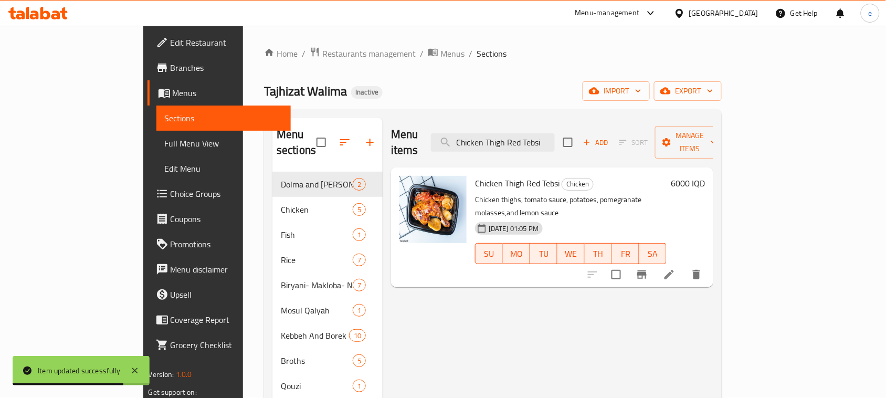
type input "Chicken Thigh Red Tebsi"
click at [684, 265] on li at bounding box center [669, 274] width 29 height 19
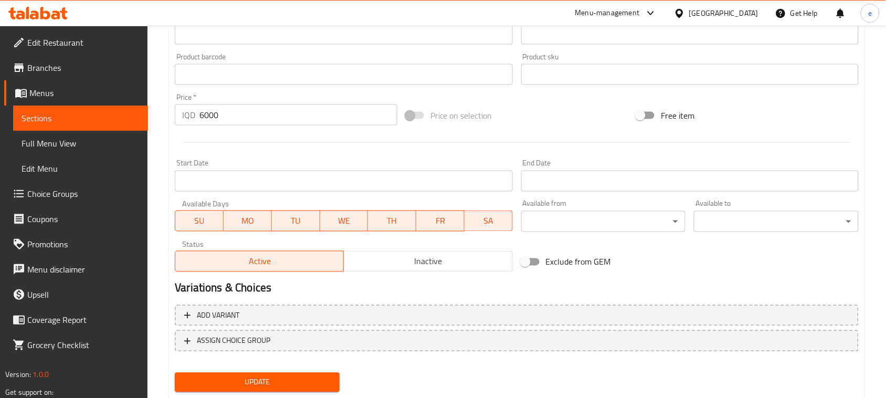
scroll to position [478, 0]
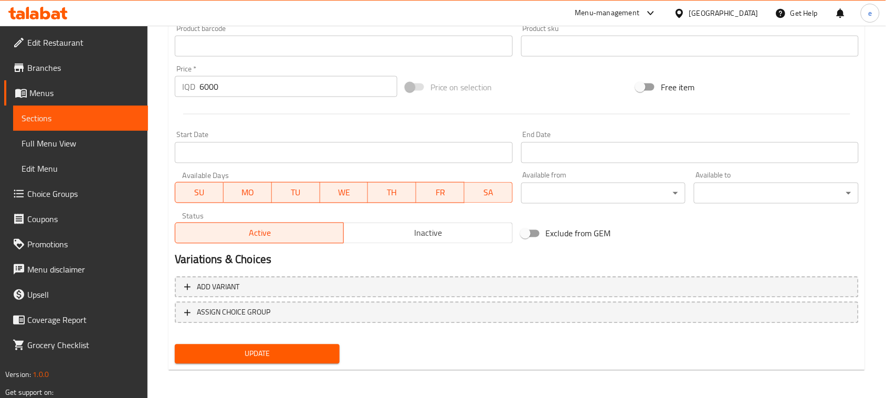
type textarea "Chicken thighs, tomato sauce, potatoes, pomegranate molasses and lemon sauce"
click at [302, 359] on span "Update" at bounding box center [257, 353] width 148 height 13
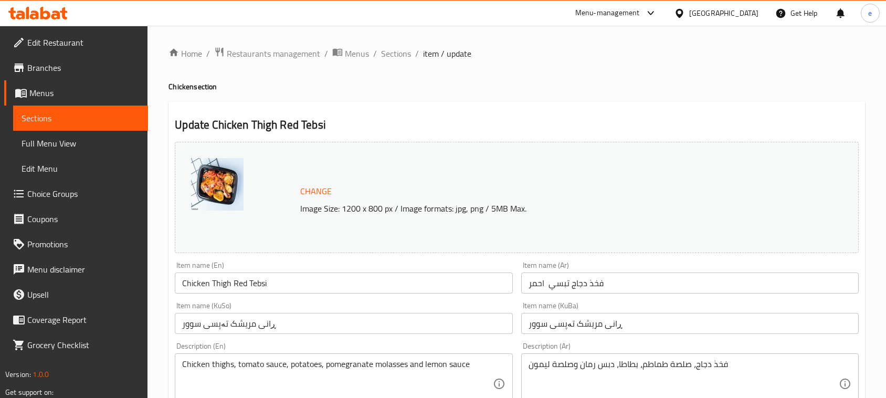
scroll to position [478, 0]
